Goal: Task Accomplishment & Management: Complete application form

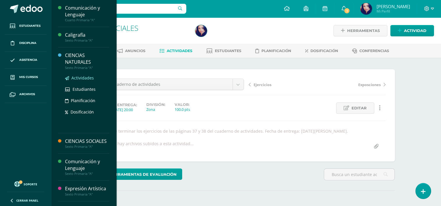
click at [77, 76] on span "Actividades" at bounding box center [82, 78] width 22 height 6
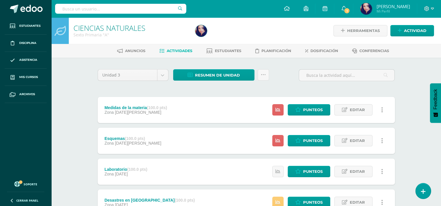
click at [131, 135] on div "Esquemas (100.0 pts) Zona 04 de Agosto" at bounding box center [133, 141] width 71 height 26
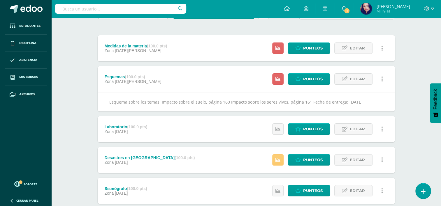
scroll to position [60, 0]
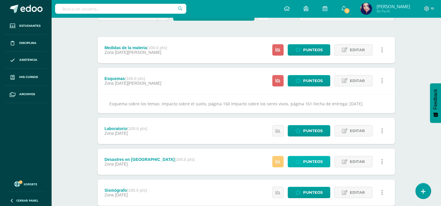
click at [312, 163] on span "Punteos" at bounding box center [313, 162] width 20 height 11
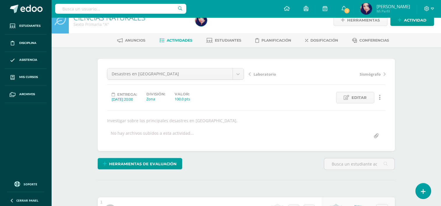
scroll to position [6, 0]
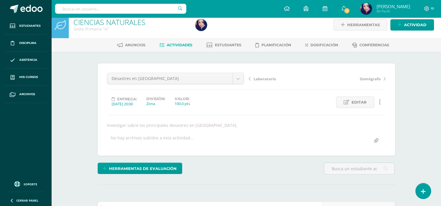
click at [177, 44] on span "Actividades" at bounding box center [180, 45] width 26 height 4
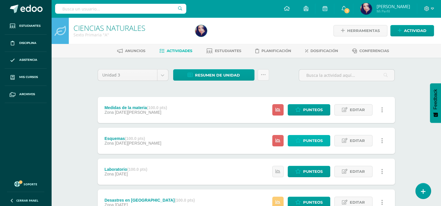
click at [307, 140] on span "Punteos" at bounding box center [313, 141] width 20 height 11
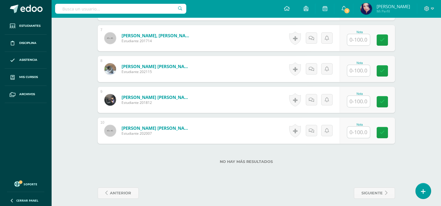
scroll to position [369, 0]
click at [361, 100] on input "text" at bounding box center [361, 102] width 23 height 12
type input "80"
click at [387, 98] on link at bounding box center [387, 102] width 12 height 12
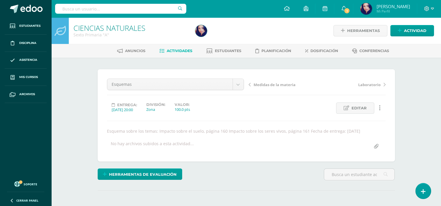
scroll to position [0, 0]
click at [365, 84] on span "Laboratorio" at bounding box center [369, 84] width 22 height 5
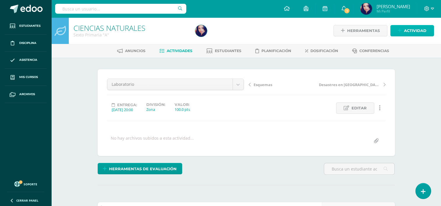
click at [411, 30] on span "Actividad" at bounding box center [415, 30] width 22 height 11
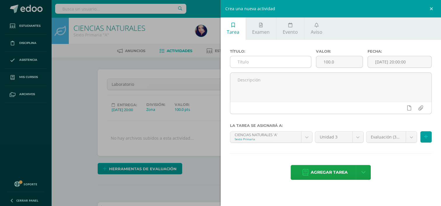
click at [302, 62] on input "text" at bounding box center [270, 61] width 81 height 11
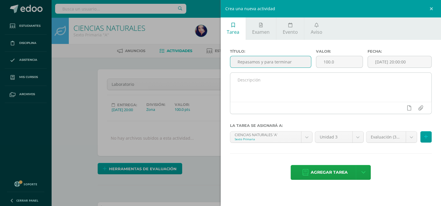
type input "Repasamos y para terminar"
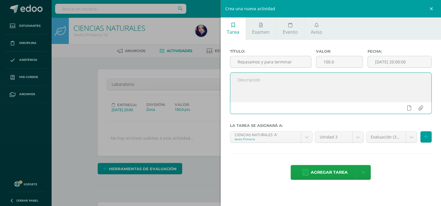
click at [298, 80] on textarea at bounding box center [331, 87] width 202 height 29
type textarea "Páginas 162 a la 165."
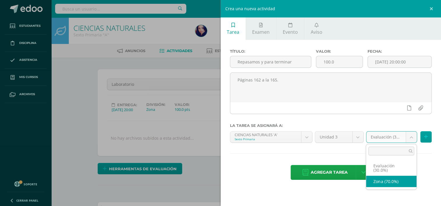
select select "35082"
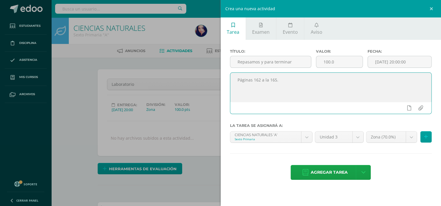
click at [279, 81] on textarea "Páginas 162 a la 165." at bounding box center [331, 87] width 202 height 29
type textarea "Páginas 162 a la 165."
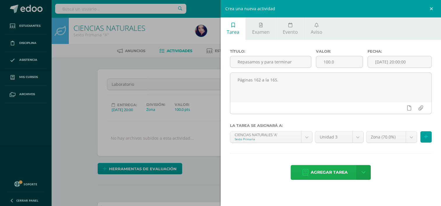
click at [322, 170] on span "Agregar tarea" at bounding box center [329, 173] width 37 height 14
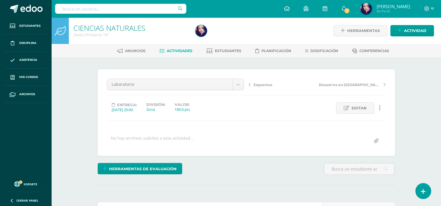
click at [254, 84] on span "Esquemas" at bounding box center [263, 84] width 19 height 5
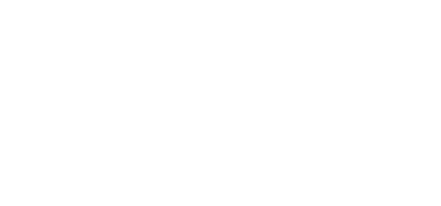
click at [254, 0] on html at bounding box center [220, 0] width 441 height 0
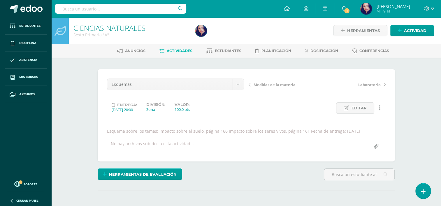
scroll to position [0, 0]
click at [269, 82] on span "Medidas de la materia" at bounding box center [275, 84] width 42 height 5
click at [273, 83] on span "Repasamos y para terminar" at bounding box center [280, 84] width 52 height 5
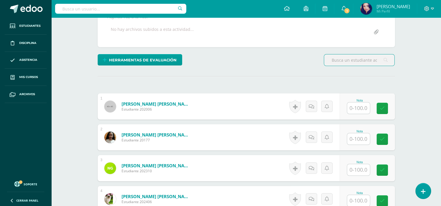
scroll to position [113, 0]
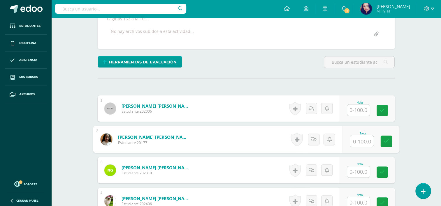
click at [358, 141] on input "text" at bounding box center [361, 142] width 23 height 12
type input "100"
click at [385, 141] on icon at bounding box center [386, 141] width 5 height 5
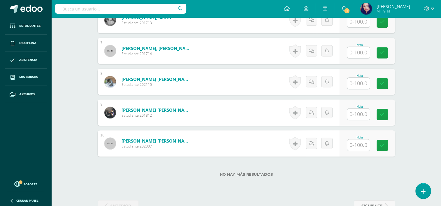
scroll to position [354, 0]
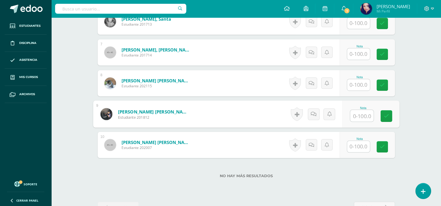
click at [362, 114] on input "text" at bounding box center [361, 116] width 23 height 12
type input "100"
click at [383, 118] on link at bounding box center [387, 117] width 12 height 12
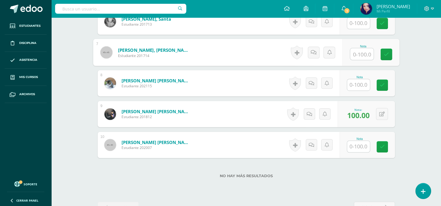
click at [355, 52] on input "text" at bounding box center [361, 54] width 23 height 12
type input "100"
click at [384, 56] on icon at bounding box center [386, 54] width 5 height 5
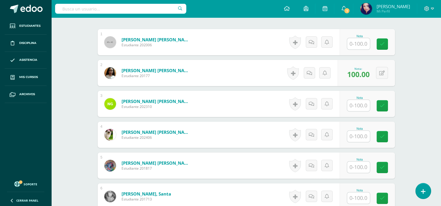
scroll to position [176, 0]
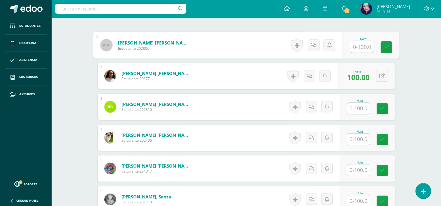
click at [357, 45] on input "text" at bounding box center [361, 47] width 23 height 12
type input "100"
click at [387, 48] on icon at bounding box center [386, 47] width 5 height 5
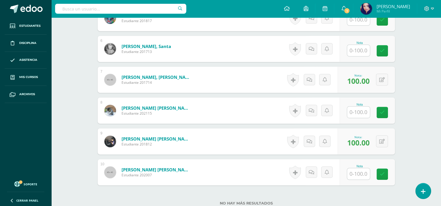
scroll to position [328, 0]
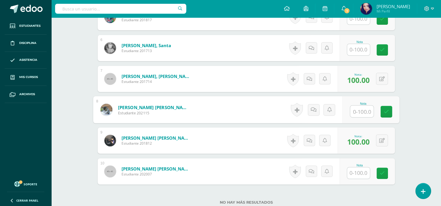
click at [360, 115] on input "text" at bounding box center [361, 112] width 23 height 12
type input "100"
click at [387, 111] on icon at bounding box center [386, 111] width 5 height 5
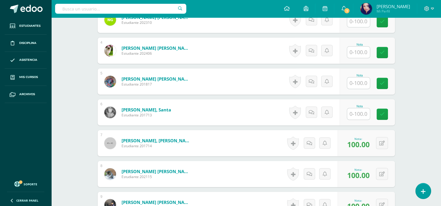
scroll to position [264, 0]
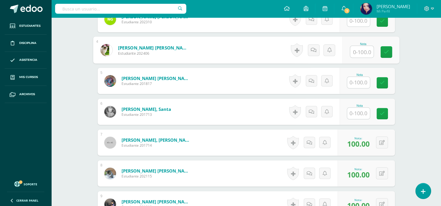
click at [361, 52] on input "text" at bounding box center [361, 52] width 23 height 12
type input "50"
click at [387, 51] on icon at bounding box center [386, 52] width 5 height 5
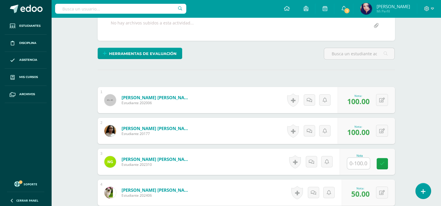
scroll to position [0, 0]
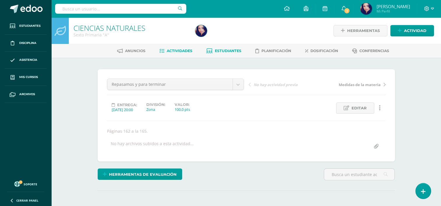
click at [229, 53] on link "Estudiantes" at bounding box center [223, 50] width 35 height 9
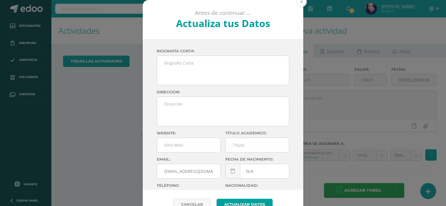
click at [299, 3] on button at bounding box center [301, 2] width 10 height 10
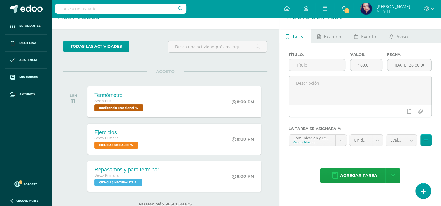
scroll to position [2, 0]
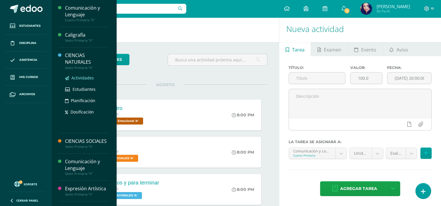
click at [83, 76] on span "Actividades" at bounding box center [82, 78] width 22 height 6
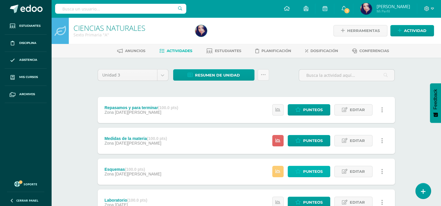
click at [313, 171] on span "Punteos" at bounding box center [313, 172] width 20 height 11
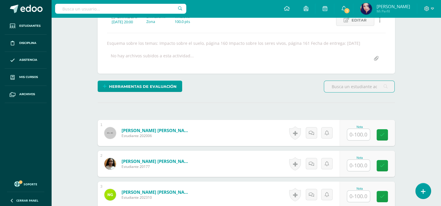
scroll to position [100, 0]
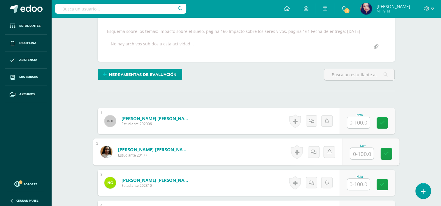
click at [358, 153] on input "text" at bounding box center [361, 154] width 23 height 12
type input "100"
click at [384, 154] on icon at bounding box center [386, 154] width 5 height 5
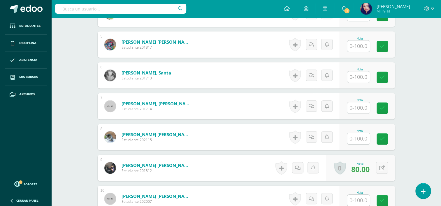
scroll to position [327, 0]
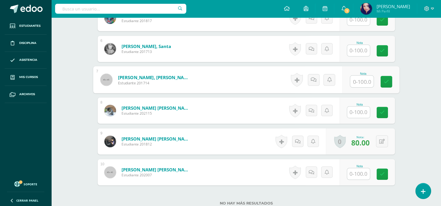
click at [360, 81] on input "text" at bounding box center [361, 82] width 23 height 12
type input "100"
click at [385, 80] on icon at bounding box center [386, 81] width 5 height 5
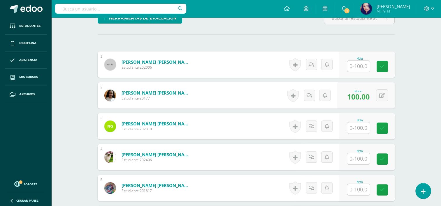
scroll to position [153, 0]
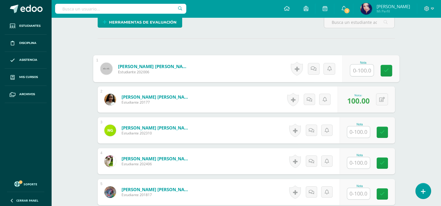
click at [353, 72] on input "text" at bounding box center [361, 71] width 23 height 12
type input "60"
click at [387, 75] on link at bounding box center [387, 71] width 12 height 12
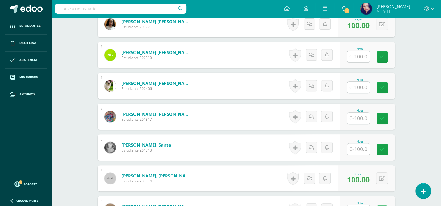
scroll to position [230, 0]
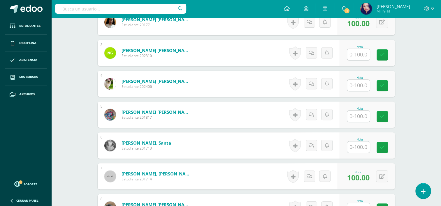
click at [363, 84] on input "text" at bounding box center [358, 85] width 23 height 11
type input "1"
click at [384, 83] on icon at bounding box center [386, 85] width 5 height 5
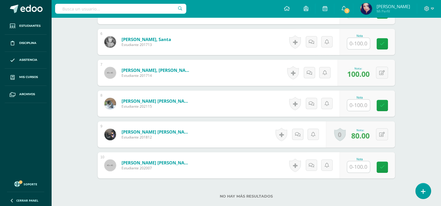
scroll to position [339, 0]
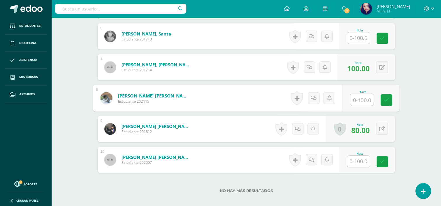
click at [354, 101] on input "text" at bounding box center [361, 100] width 23 height 12
type input "100"
click at [385, 94] on link at bounding box center [387, 100] width 12 height 12
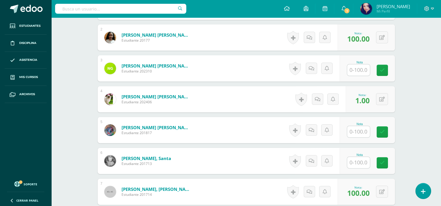
scroll to position [217, 0]
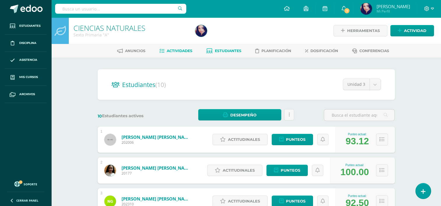
click at [184, 49] on span "Actividades" at bounding box center [180, 51] width 26 height 4
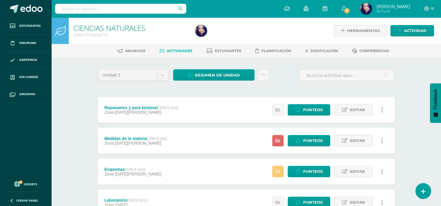
click at [134, 138] on div "Medidas de la materia (100.0 pts)" at bounding box center [135, 138] width 63 height 5
